Goal: Find specific page/section: Find specific page/section

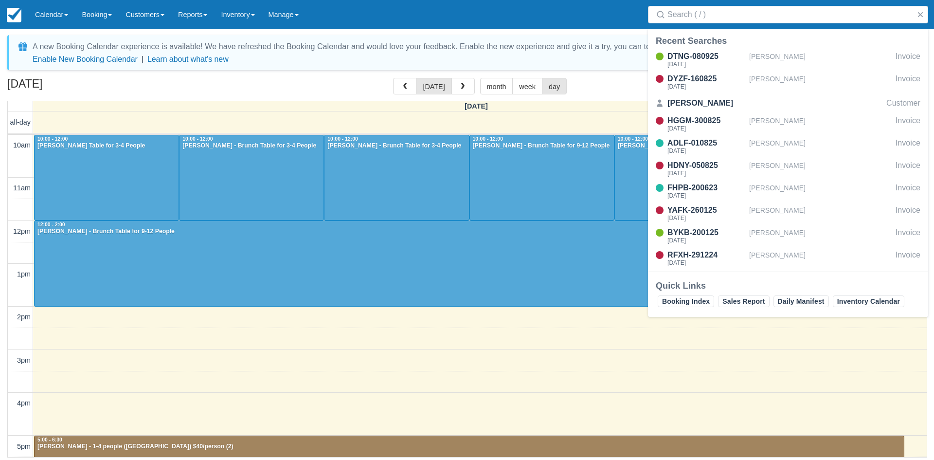
select select
click at [924, 13] on button "button" at bounding box center [921, 15] width 12 height 12
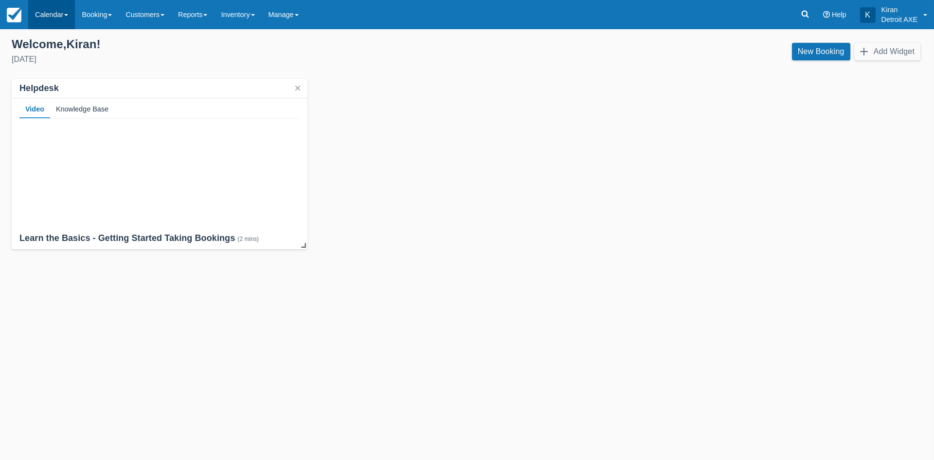
click at [56, 7] on link "Calendar" at bounding box center [51, 14] width 47 height 29
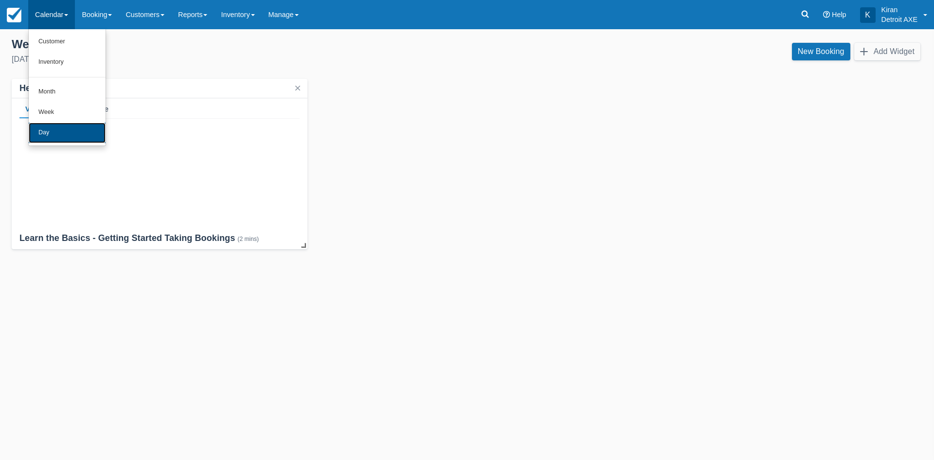
click at [54, 140] on link "Day" at bounding box center [67, 133] width 77 height 20
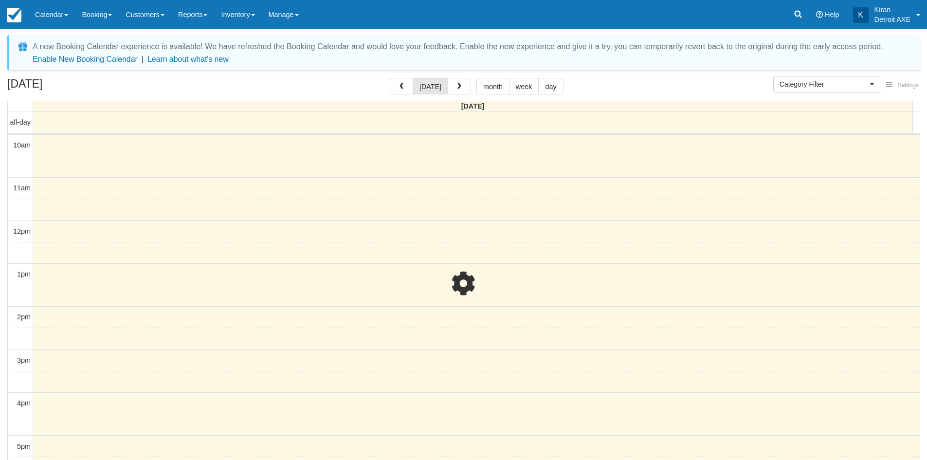
select select
